Goal: Task Accomplishment & Management: Use online tool/utility

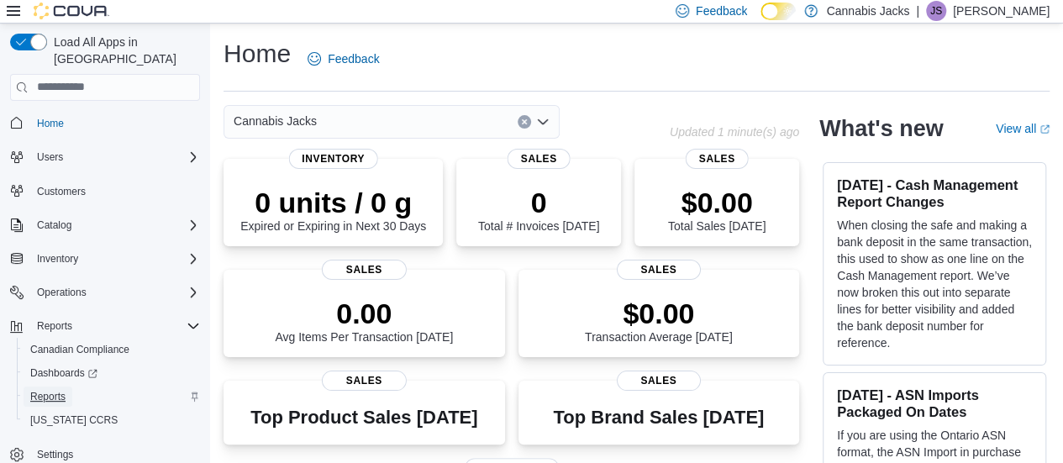
click at [43, 390] on span "Reports" at bounding box center [47, 396] width 35 height 13
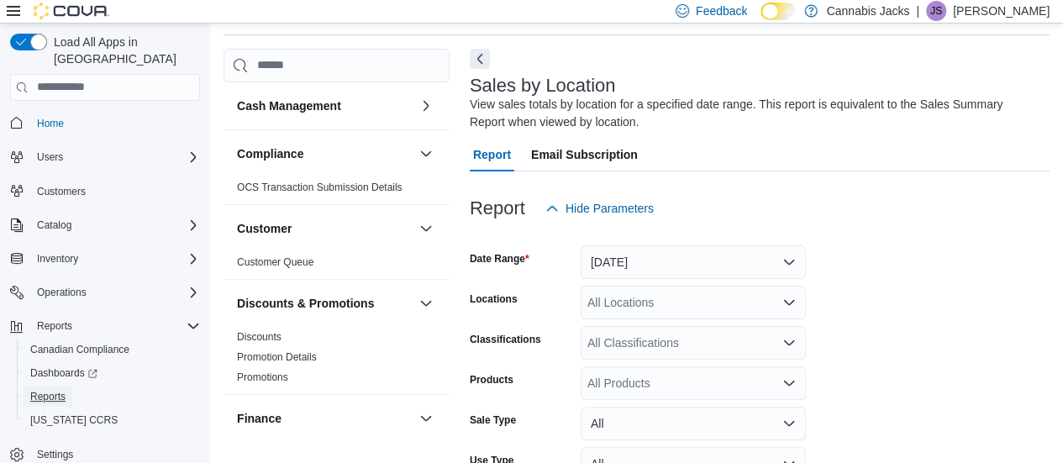
scroll to position [194, 0]
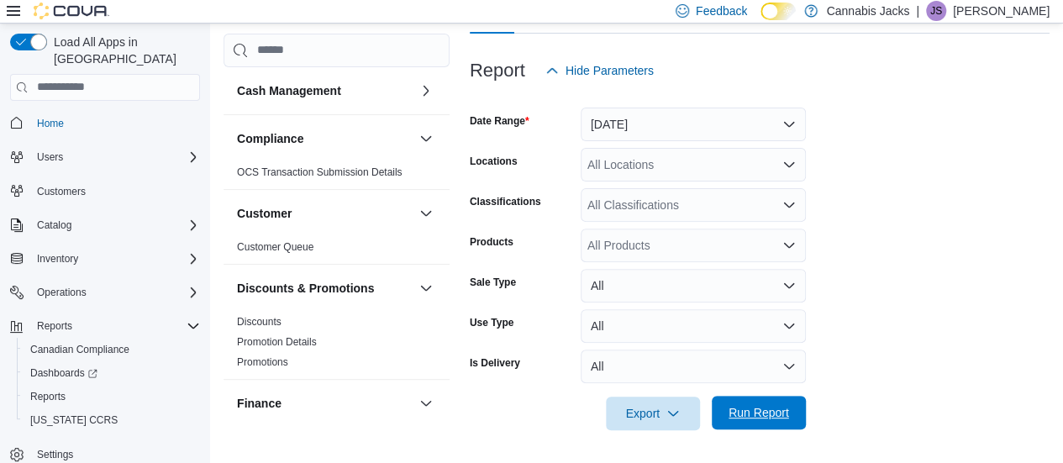
click at [759, 416] on span "Run Report" at bounding box center [758, 412] width 60 height 17
